Goal: Check status: Check status

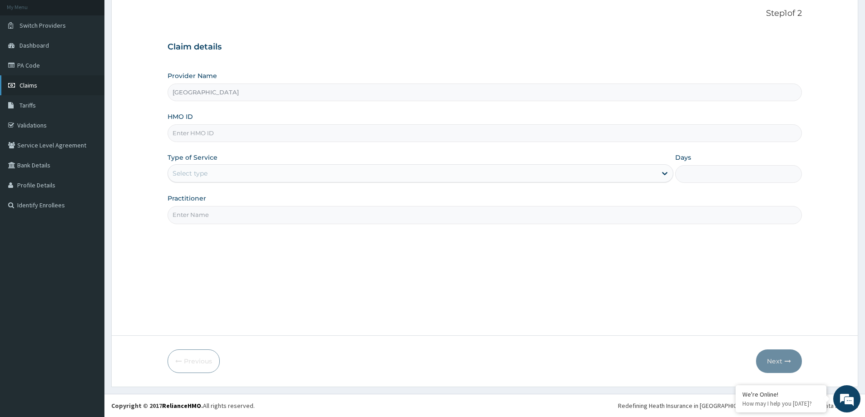
click at [55, 90] on link "Claims" at bounding box center [52, 85] width 104 height 20
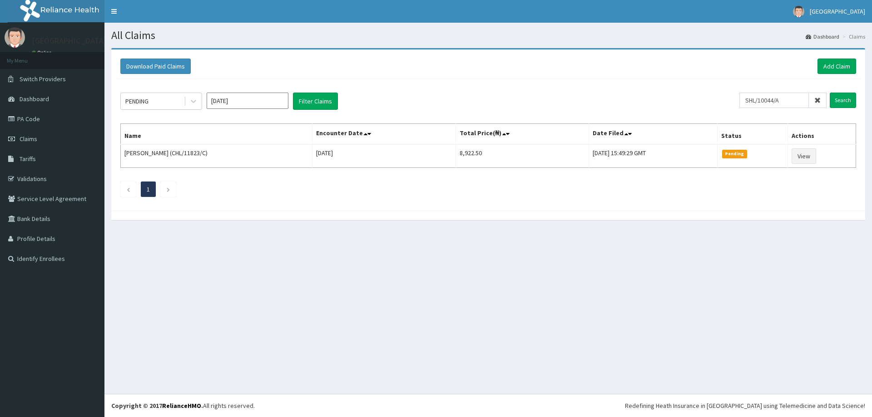
click at [753, 100] on input "SHL/10044/A" at bounding box center [773, 100] width 69 height 15
type input "SHL/10044/A"
click at [842, 102] on input "Search" at bounding box center [843, 100] width 26 height 15
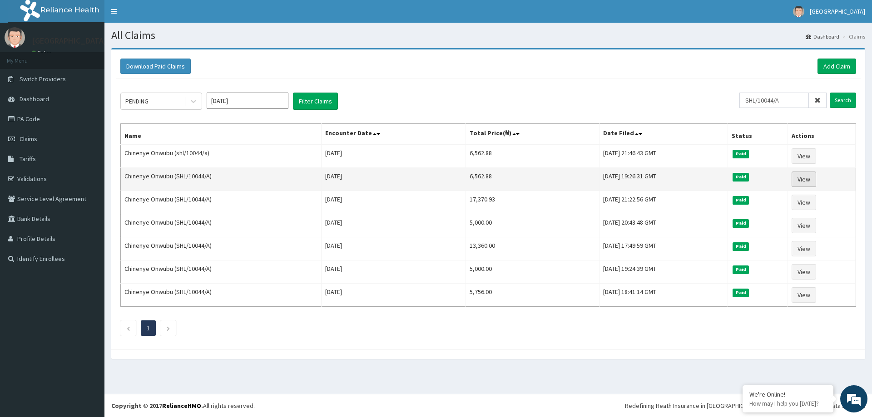
click at [806, 178] on link "View" at bounding box center [803, 179] width 25 height 15
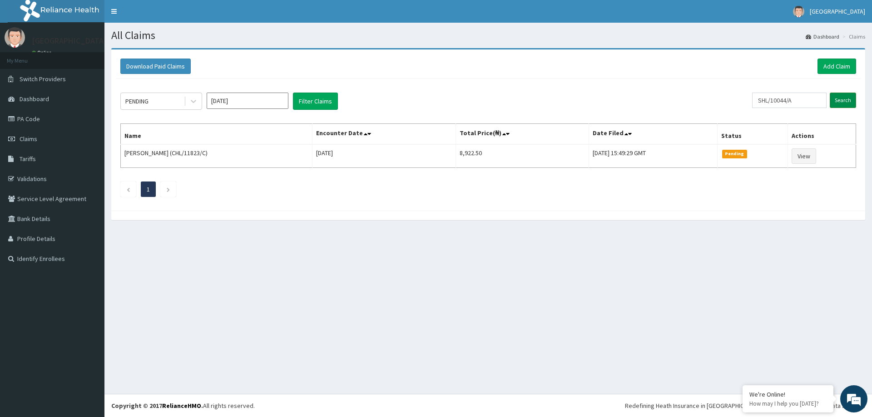
click at [846, 101] on input "Search" at bounding box center [843, 100] width 26 height 15
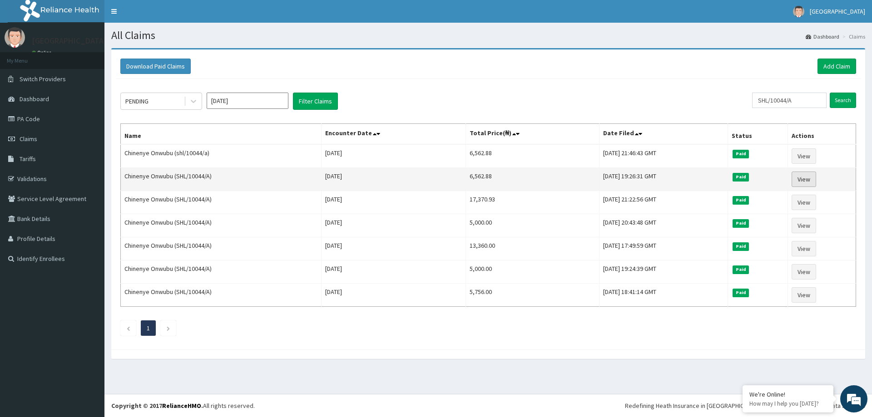
click at [804, 184] on link "View" at bounding box center [803, 179] width 25 height 15
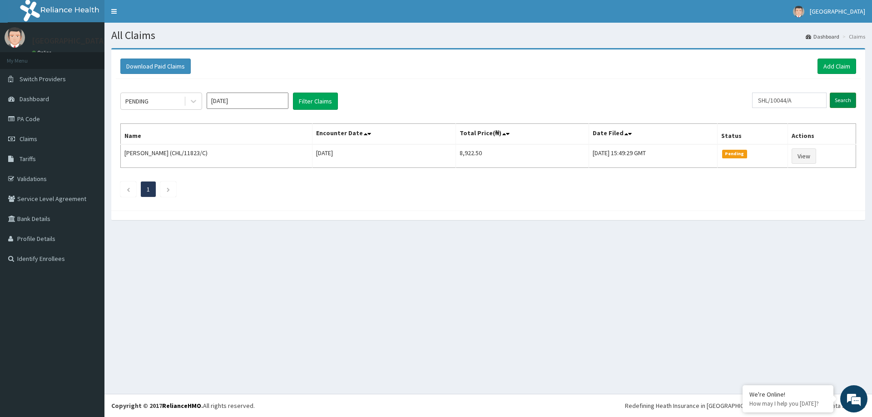
click at [841, 104] on input "Search" at bounding box center [843, 100] width 26 height 15
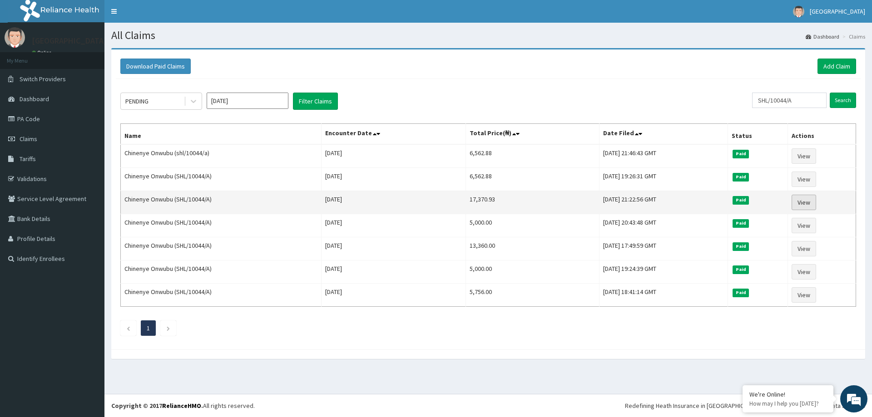
click at [803, 206] on link "View" at bounding box center [803, 202] width 25 height 15
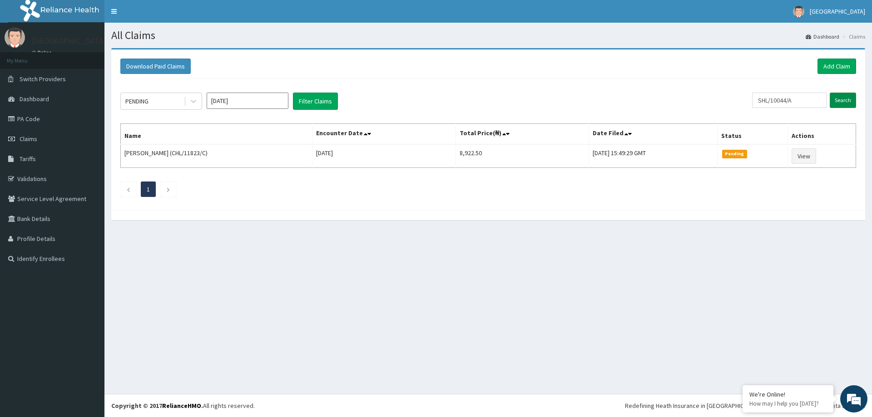
click at [840, 99] on input "Search" at bounding box center [843, 100] width 26 height 15
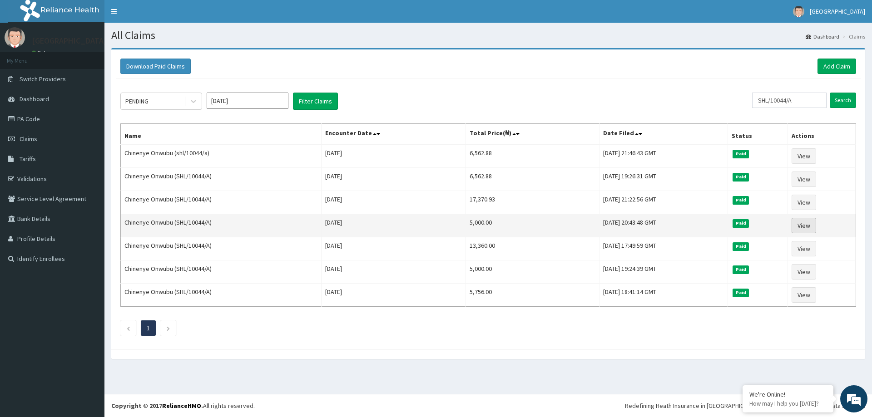
click at [812, 224] on link "View" at bounding box center [803, 225] width 25 height 15
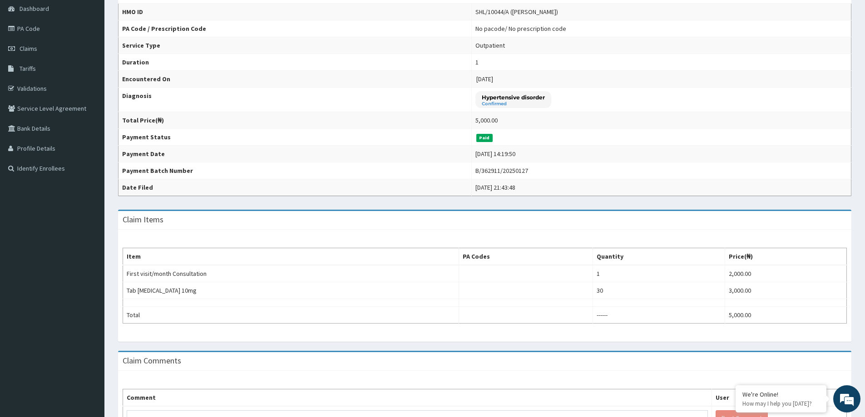
scroll to position [91, 0]
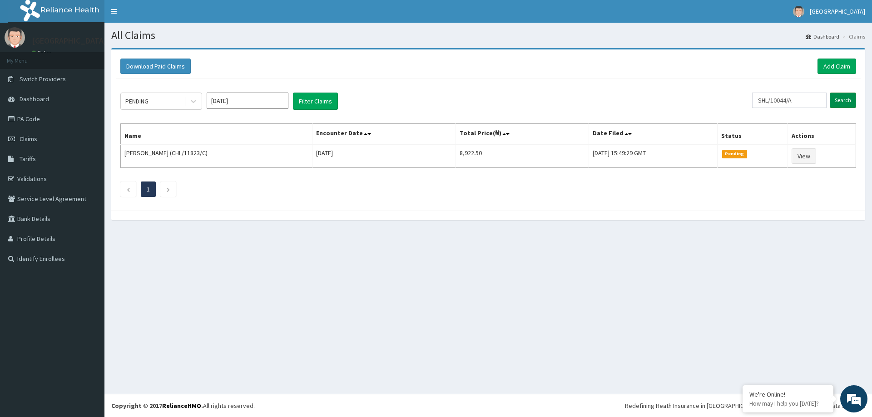
click at [834, 102] on input "Search" at bounding box center [843, 100] width 26 height 15
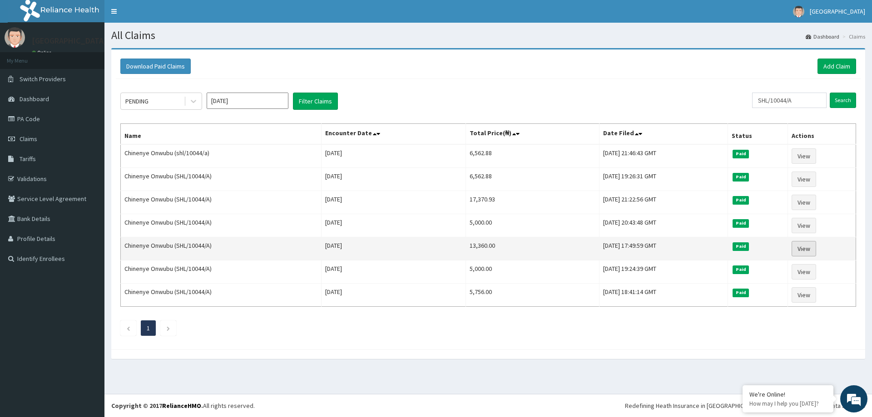
click at [798, 249] on link "View" at bounding box center [803, 248] width 25 height 15
